Goal: Task Accomplishment & Management: Manage account settings

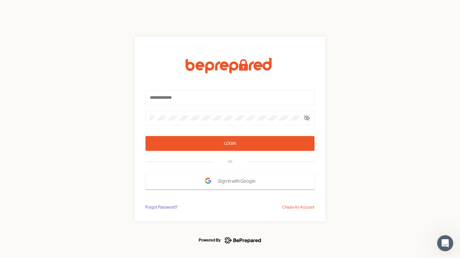
click at [230, 129] on form "Login OR Sign In with Google" at bounding box center [229, 124] width 169 height 132
click at [306, 118] on icon at bounding box center [306, 117] width 5 height 5
click at [230, 144] on div "Login" at bounding box center [230, 143] width 12 height 7
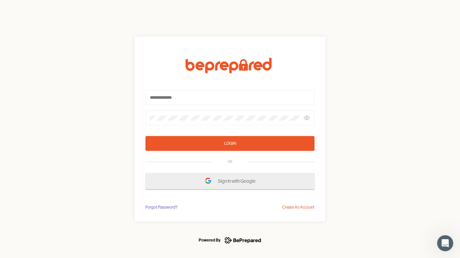
click at [230, 181] on span "Sign In with Google" at bounding box center [238, 181] width 41 height 12
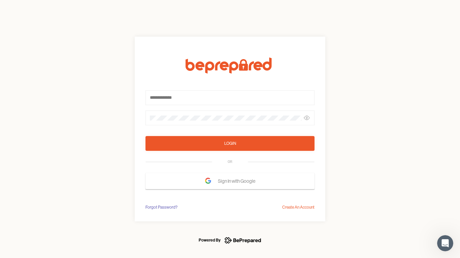
click at [161, 208] on div "Forgot Password?" at bounding box center [161, 207] width 32 height 7
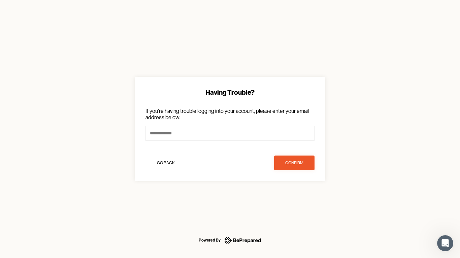
click at [298, 208] on div "Having Trouble? If you're having trouble logging into your account, please ente…" at bounding box center [230, 129] width 460 height 258
click at [445, 244] on icon "Open Intercom Messenger" at bounding box center [444, 243] width 11 height 11
